Goal: Obtain resource: Download file/media

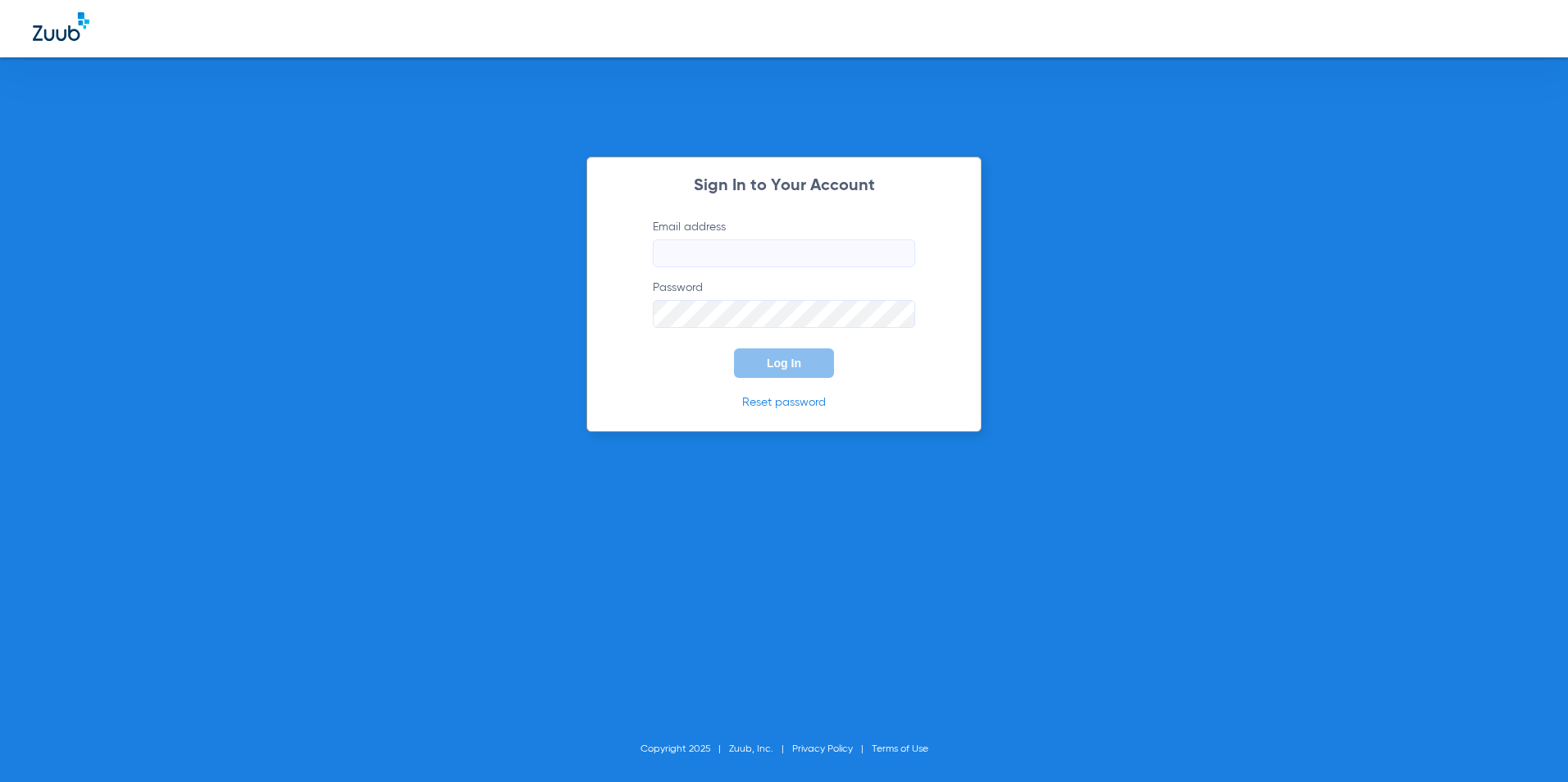
type input "[EMAIL_ADDRESS][DOMAIN_NAME]"
click at [763, 368] on button "Log In" at bounding box center [784, 363] width 100 height 30
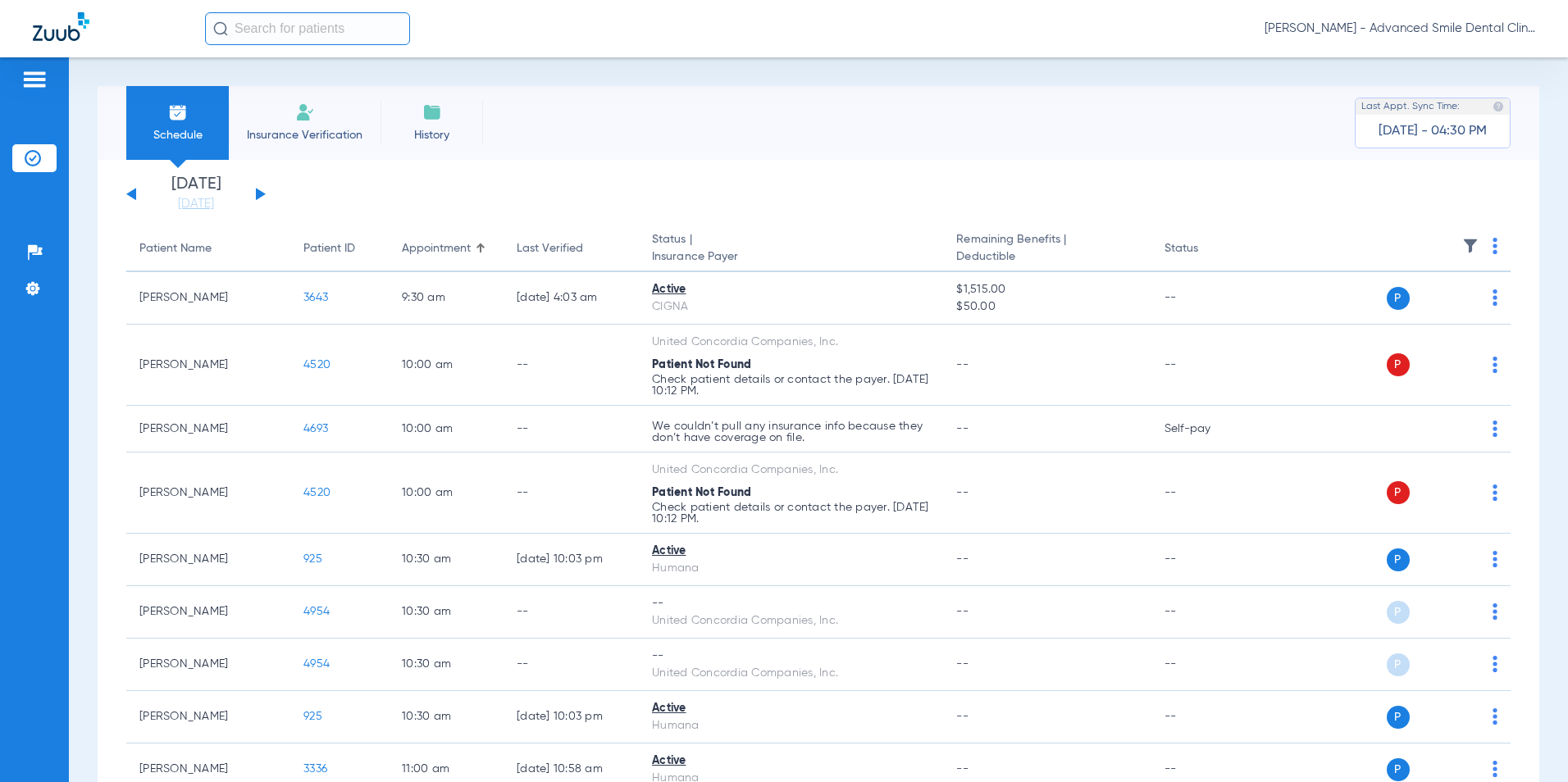
click at [259, 194] on button at bounding box center [261, 194] width 10 height 12
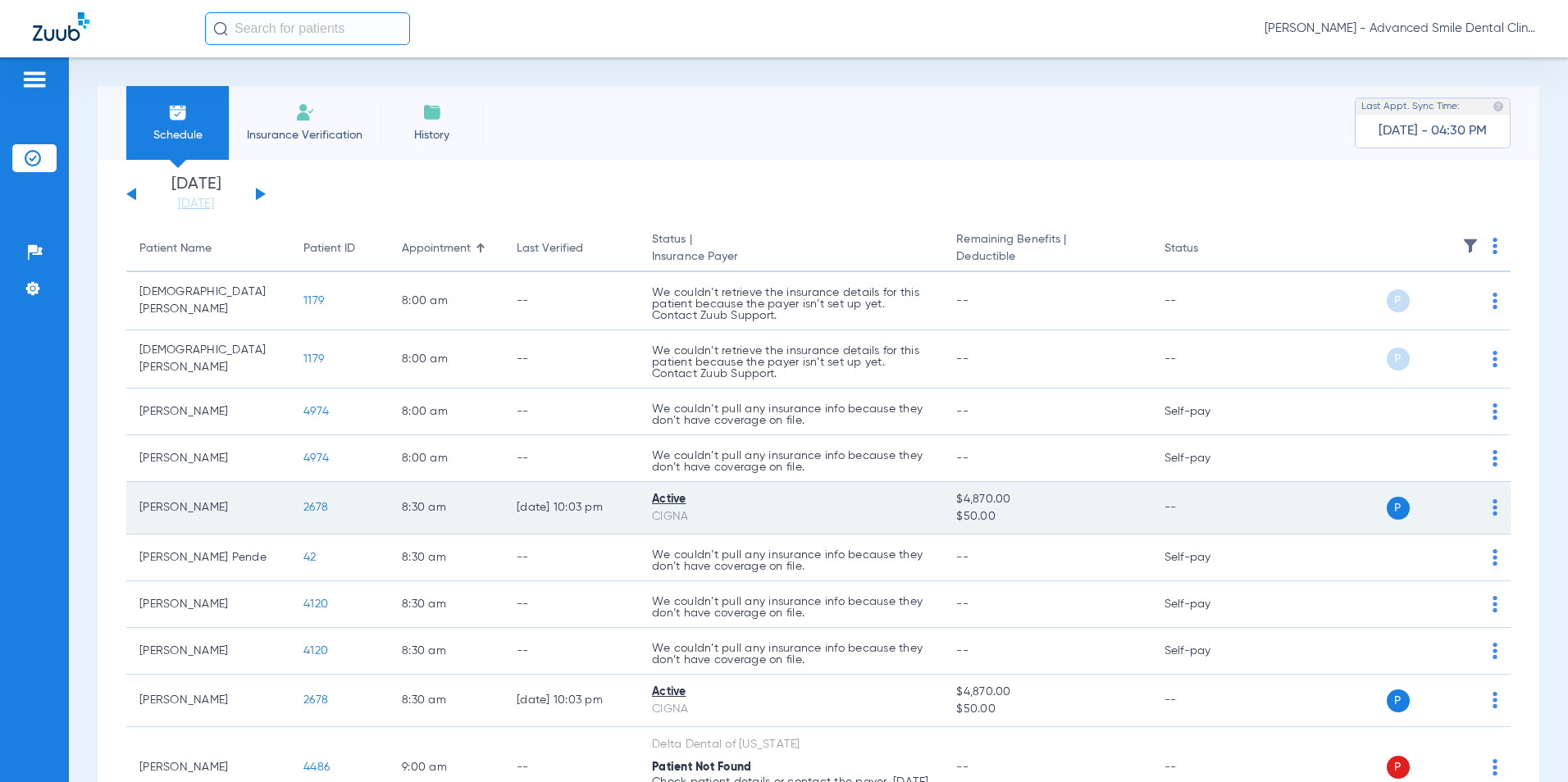
click at [318, 504] on span "2678" at bounding box center [315, 507] width 25 height 11
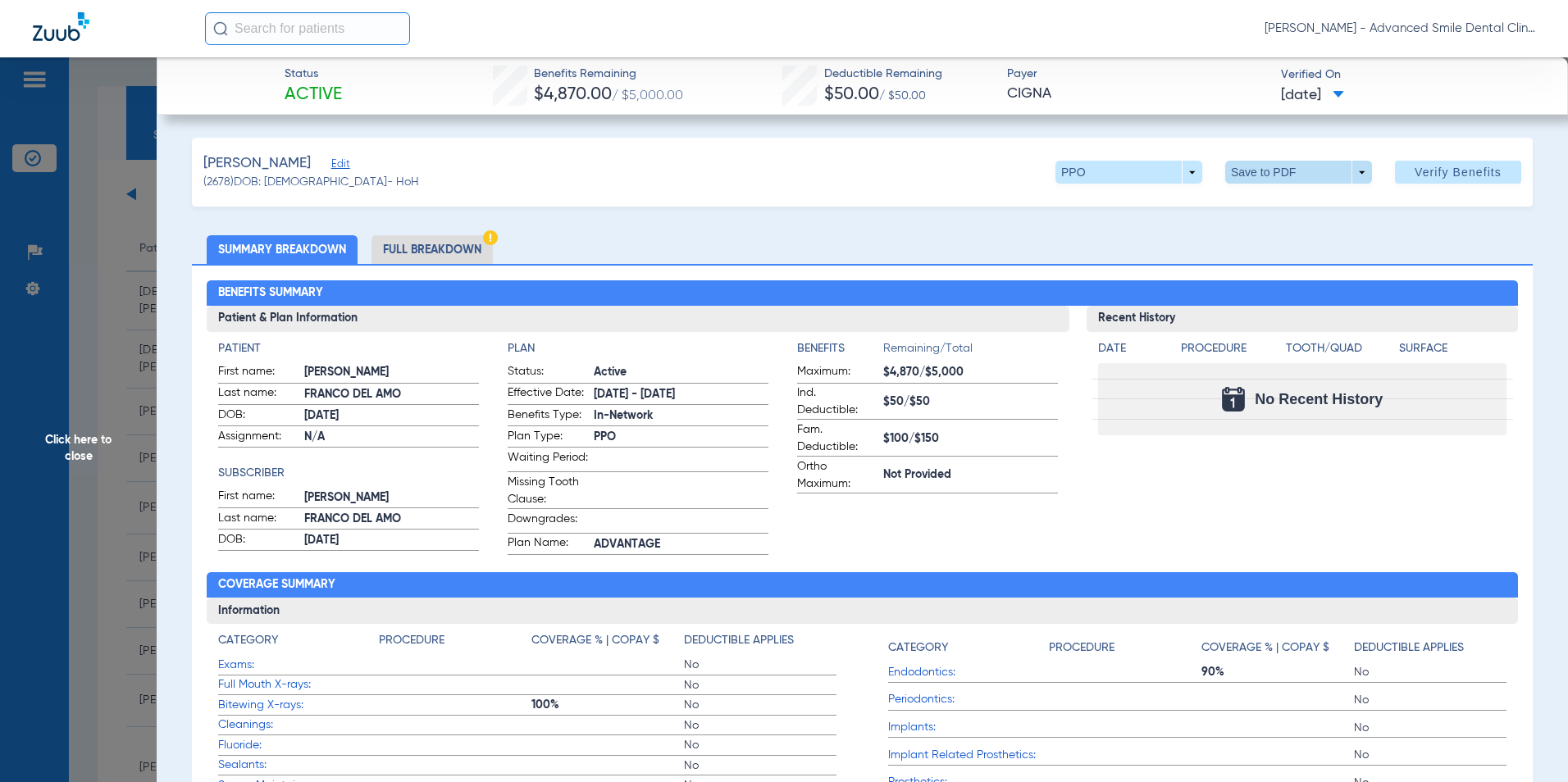
click at [1351, 170] on span at bounding box center [1299, 172] width 147 height 23
click at [1321, 204] on span "Save to PDF" at bounding box center [1292, 204] width 65 height 11
click at [1356, 164] on span at bounding box center [1299, 172] width 147 height 23
click at [1306, 202] on span "Save to PDF" at bounding box center [1292, 204] width 65 height 11
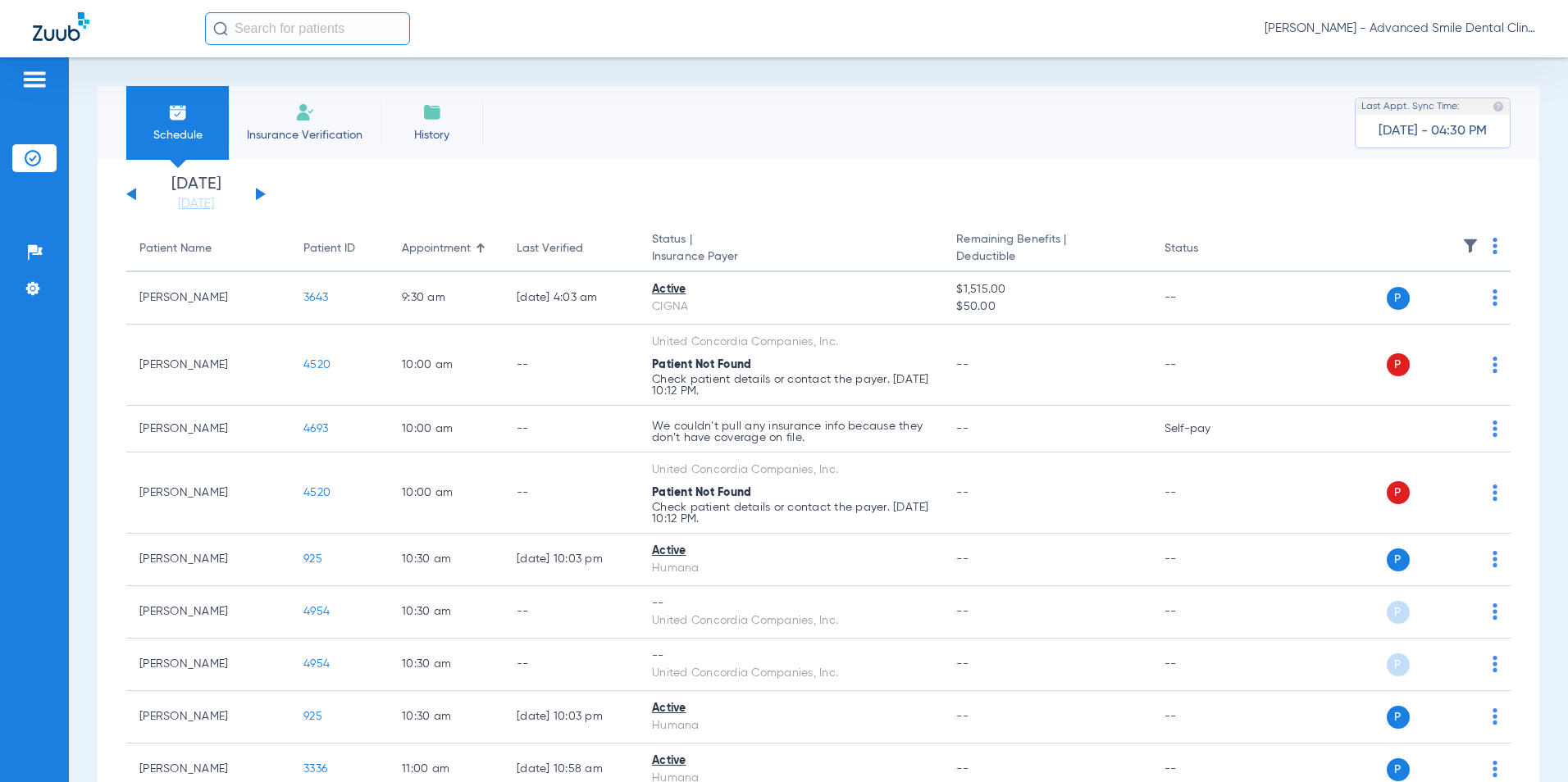
click at [258, 195] on button at bounding box center [261, 194] width 10 height 12
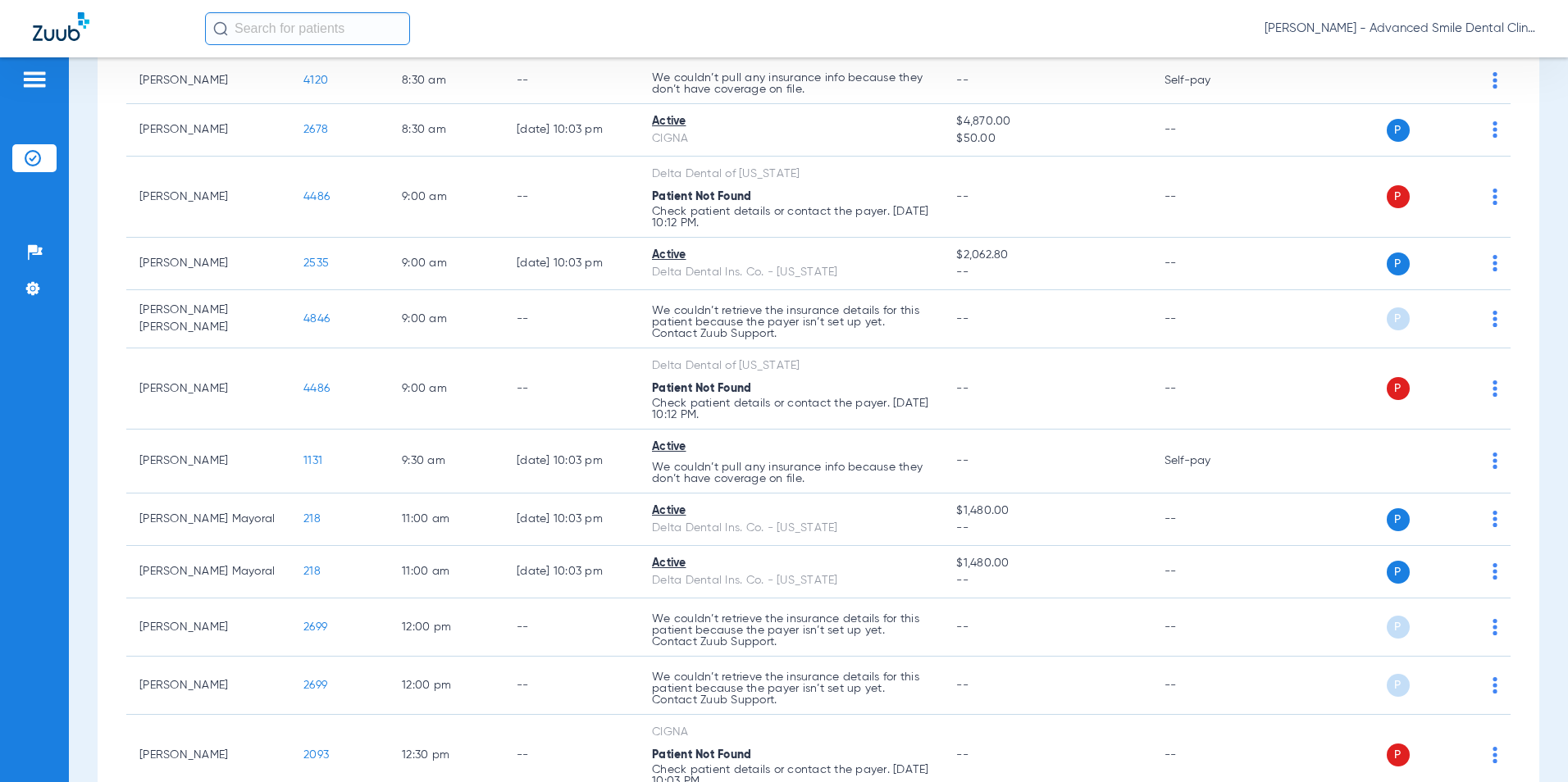
scroll to position [569, 0]
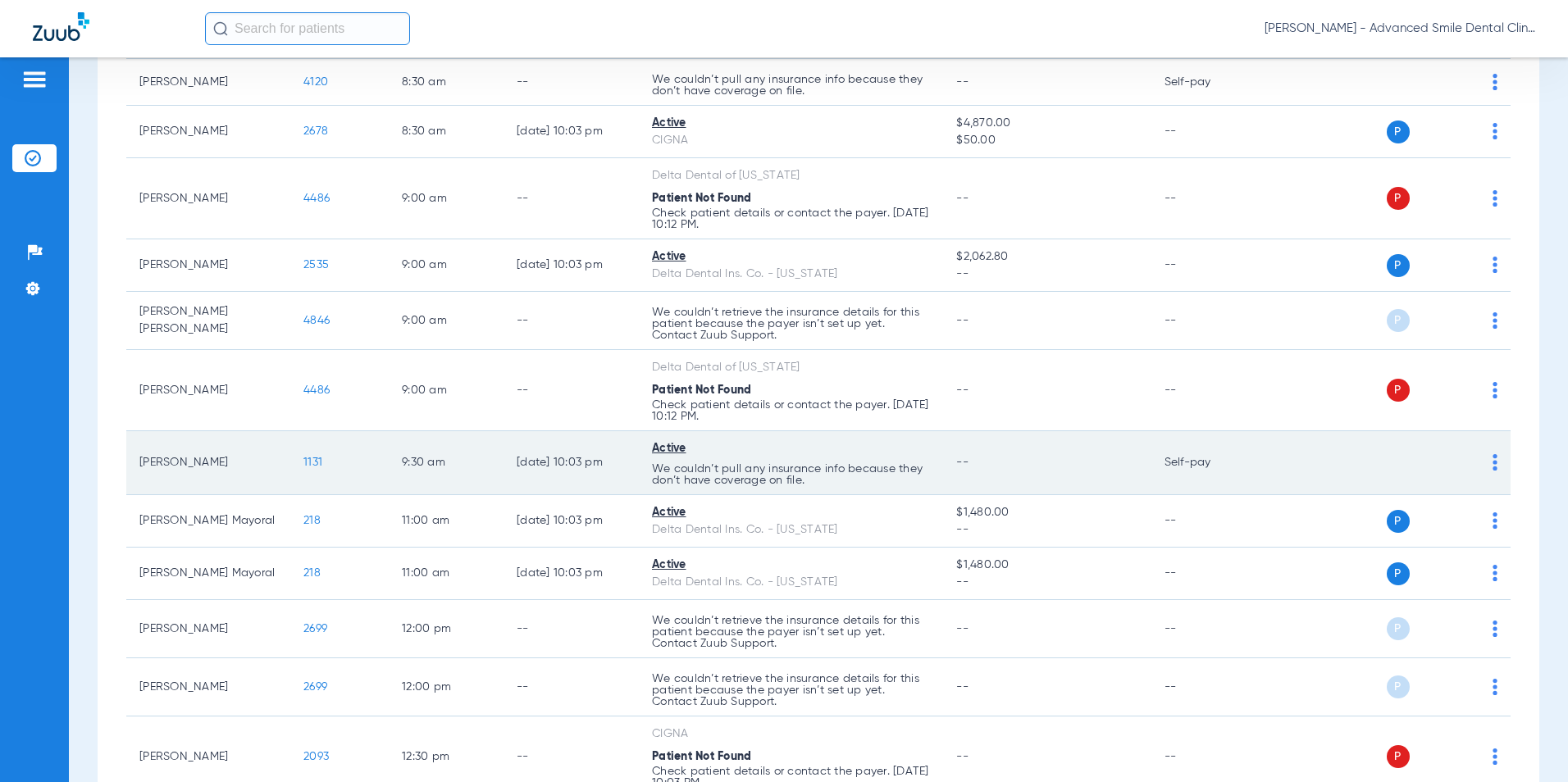
click at [321, 465] on span "1131" at bounding box center [313, 462] width 19 height 11
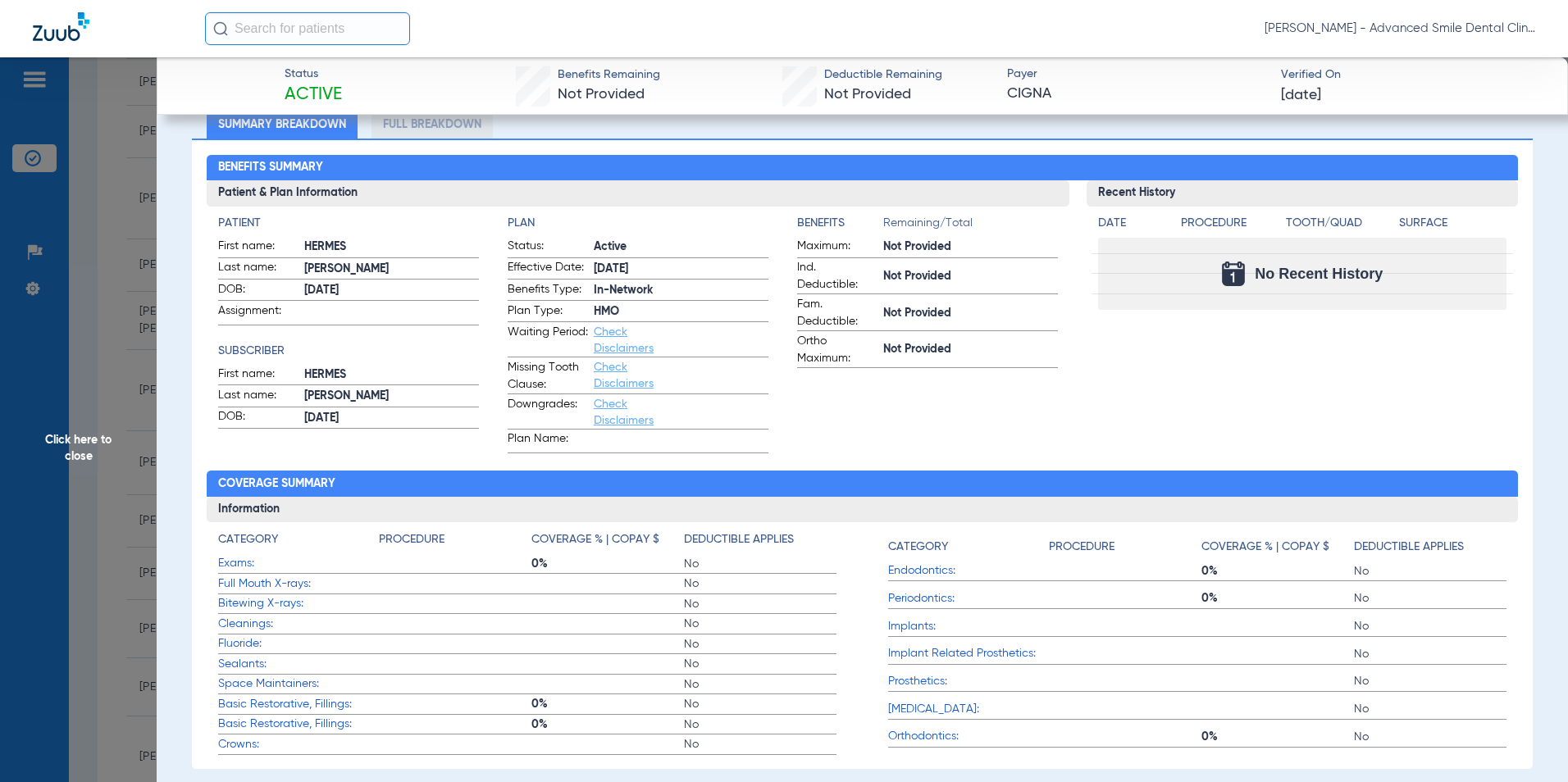
scroll to position [336, 0]
